Goal: Task Accomplishment & Management: Use online tool/utility

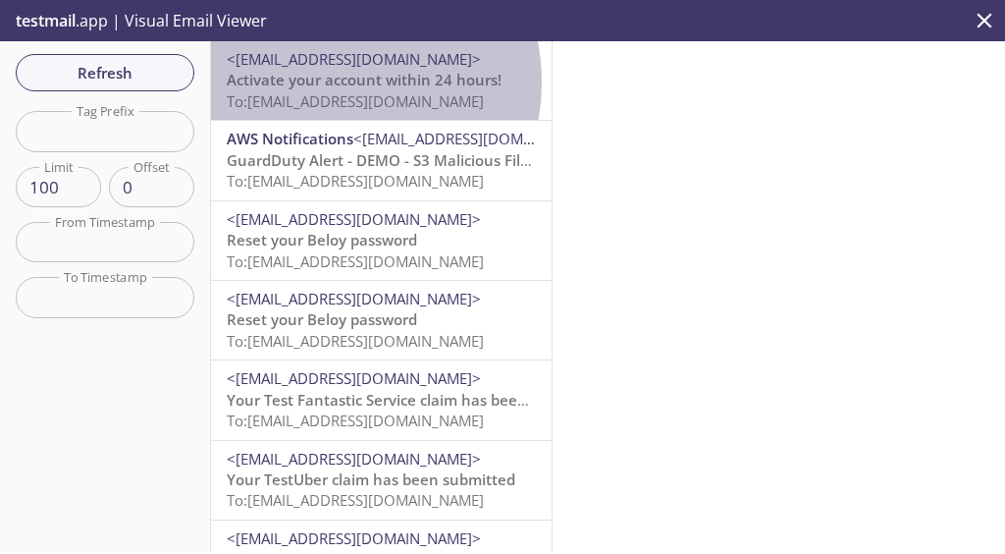
click at [328, 82] on span "Activate your account within 24 hours!" at bounding box center [364, 80] width 275 height 20
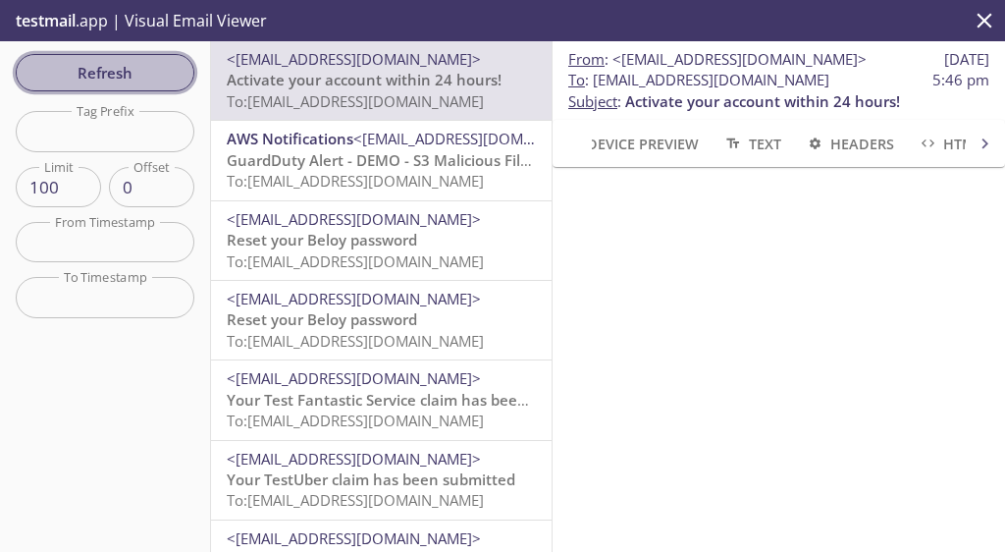
click at [97, 83] on span "Refresh" at bounding box center [104, 73] width 147 height 26
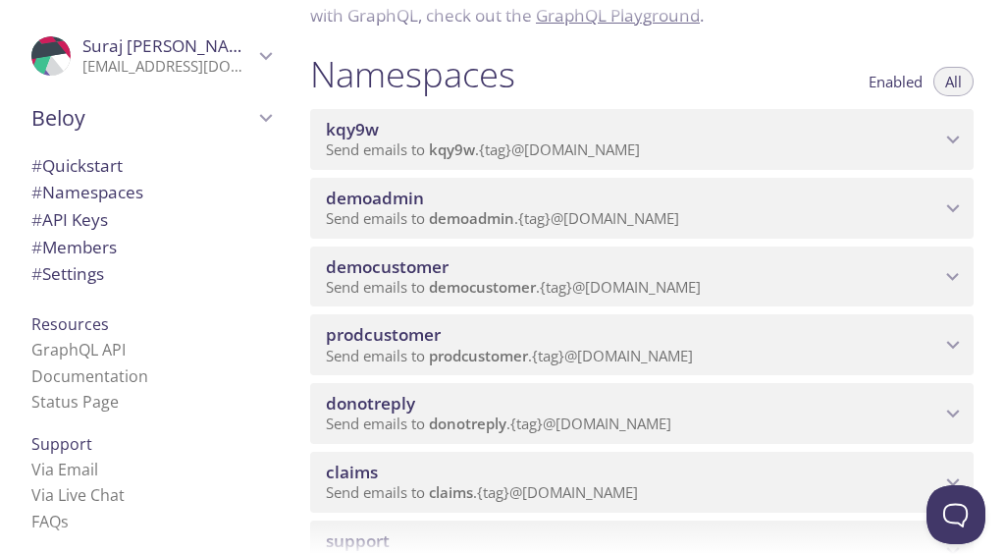
scroll to position [197, 0]
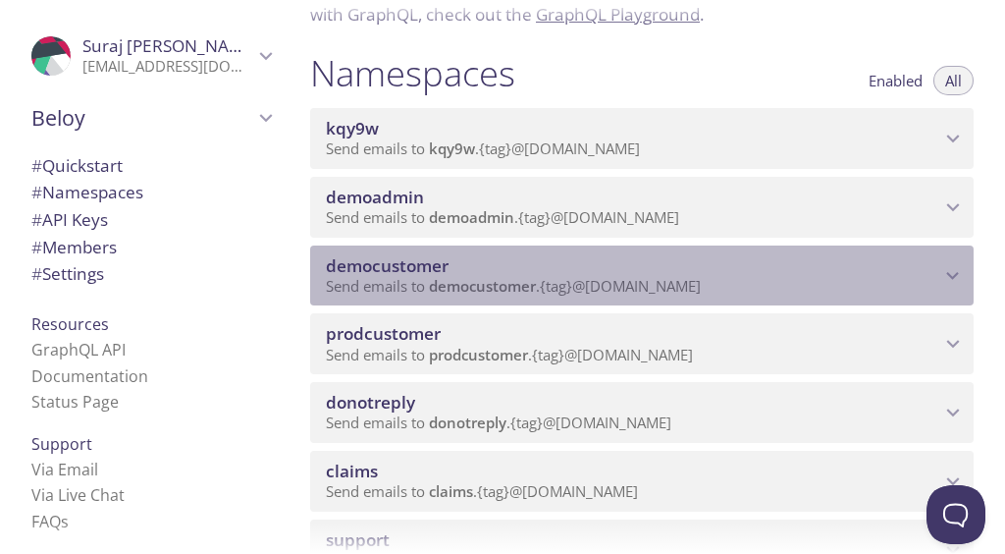
click at [819, 286] on p "Send emails to democustomer . {tag} @inbox.testmail.app" at bounding box center [633, 287] width 615 height 20
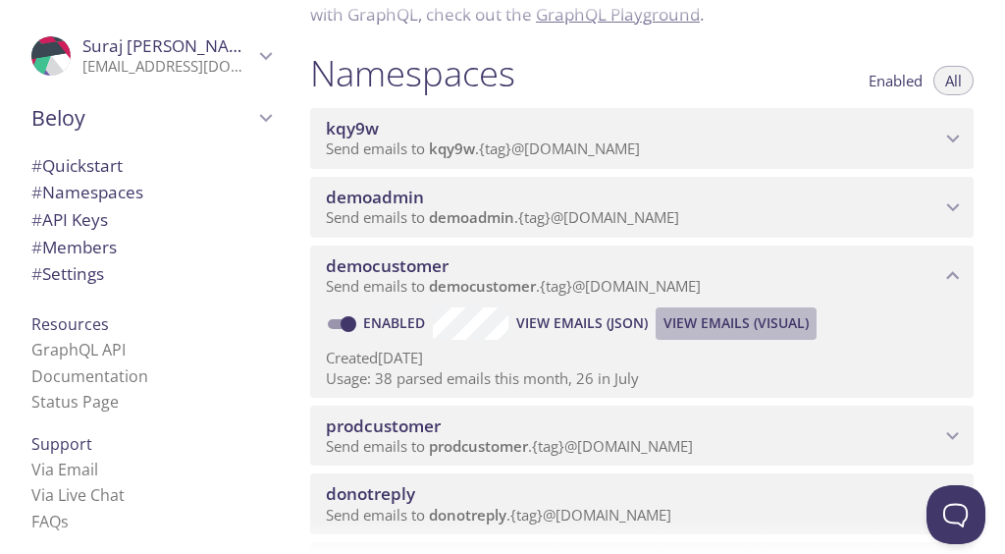
click at [707, 323] on span "View Emails (Visual)" at bounding box center [736, 323] width 145 height 24
